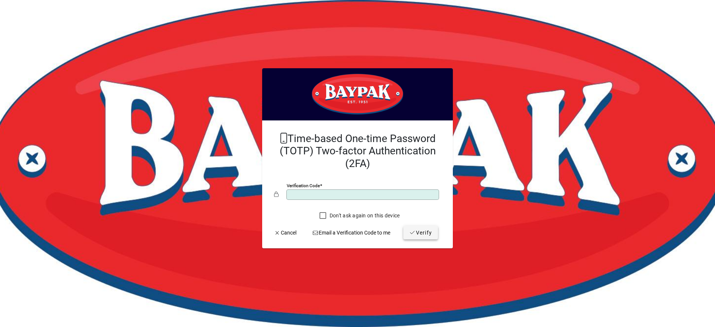
type input "******"
click at [420, 241] on span "submit" at bounding box center [420, 232] width 35 height 18
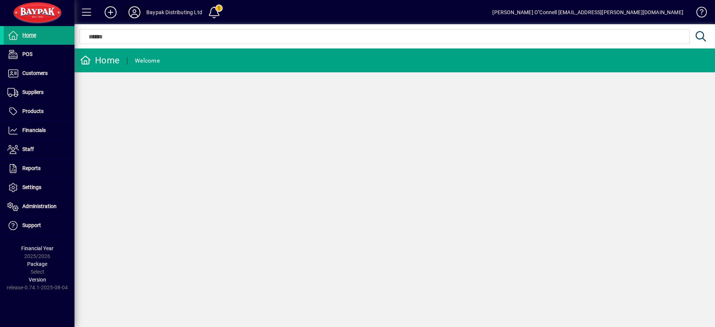
click at [140, 13] on icon at bounding box center [134, 12] width 15 height 12
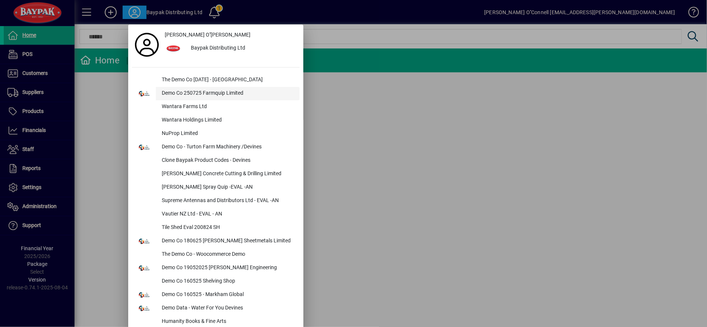
click at [204, 89] on div "Demo Co 250725 Farmquip Limited" at bounding box center [228, 93] width 144 height 13
